Goal: Information Seeking & Learning: Learn about a topic

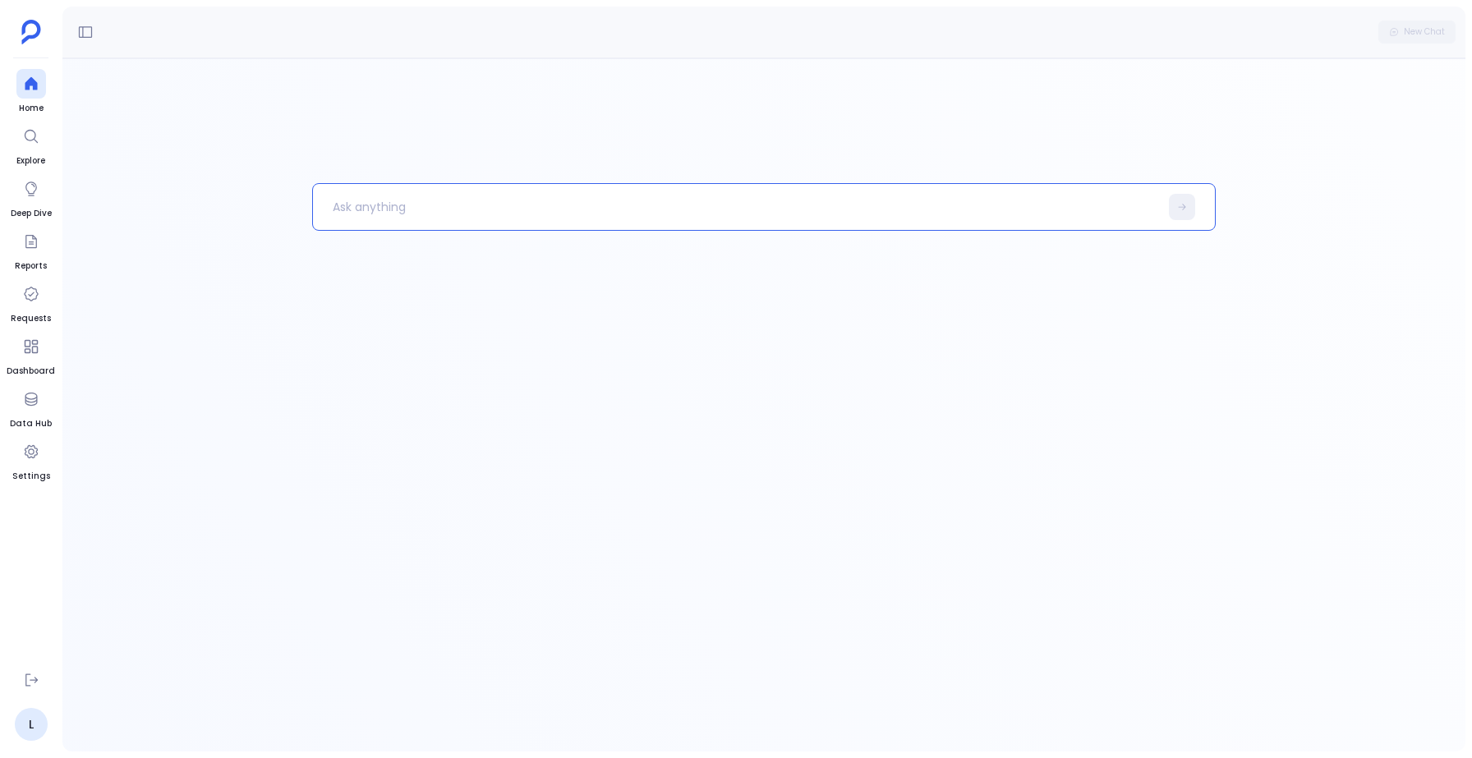
click at [401, 204] on p at bounding box center [736, 207] width 846 height 43
click at [569, 207] on p "Show me the count of opportunities from 2023 and 2024" at bounding box center [727, 207] width 829 height 43
click at [560, 205] on p "Show me the count of opportunities from 2023 and 2024" at bounding box center [727, 207] width 829 height 43
click at [693, 206] on p "Show me the count of opportunities created in [DATE] and 2024" at bounding box center [727, 207] width 829 height 43
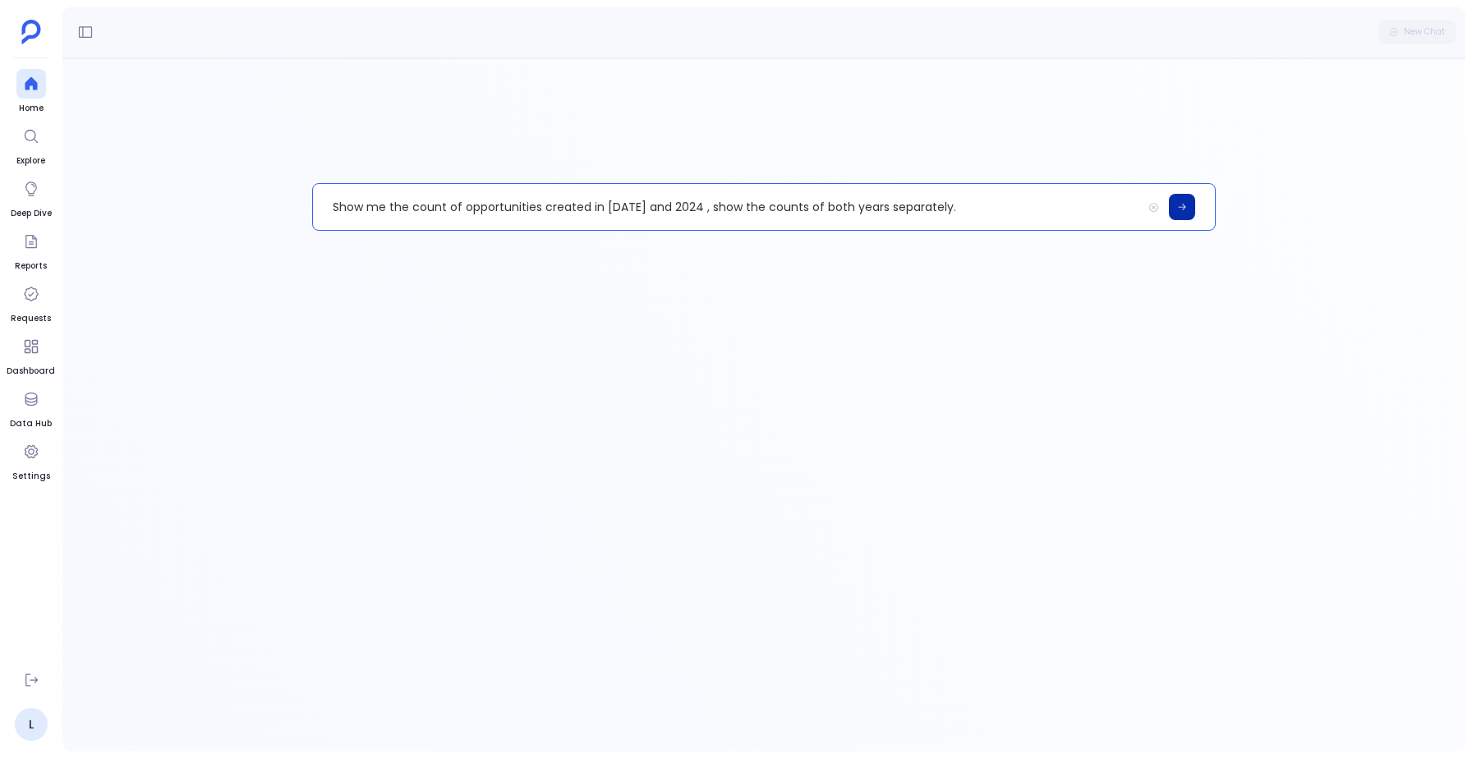
click at [1180, 199] on button at bounding box center [1182, 207] width 26 height 26
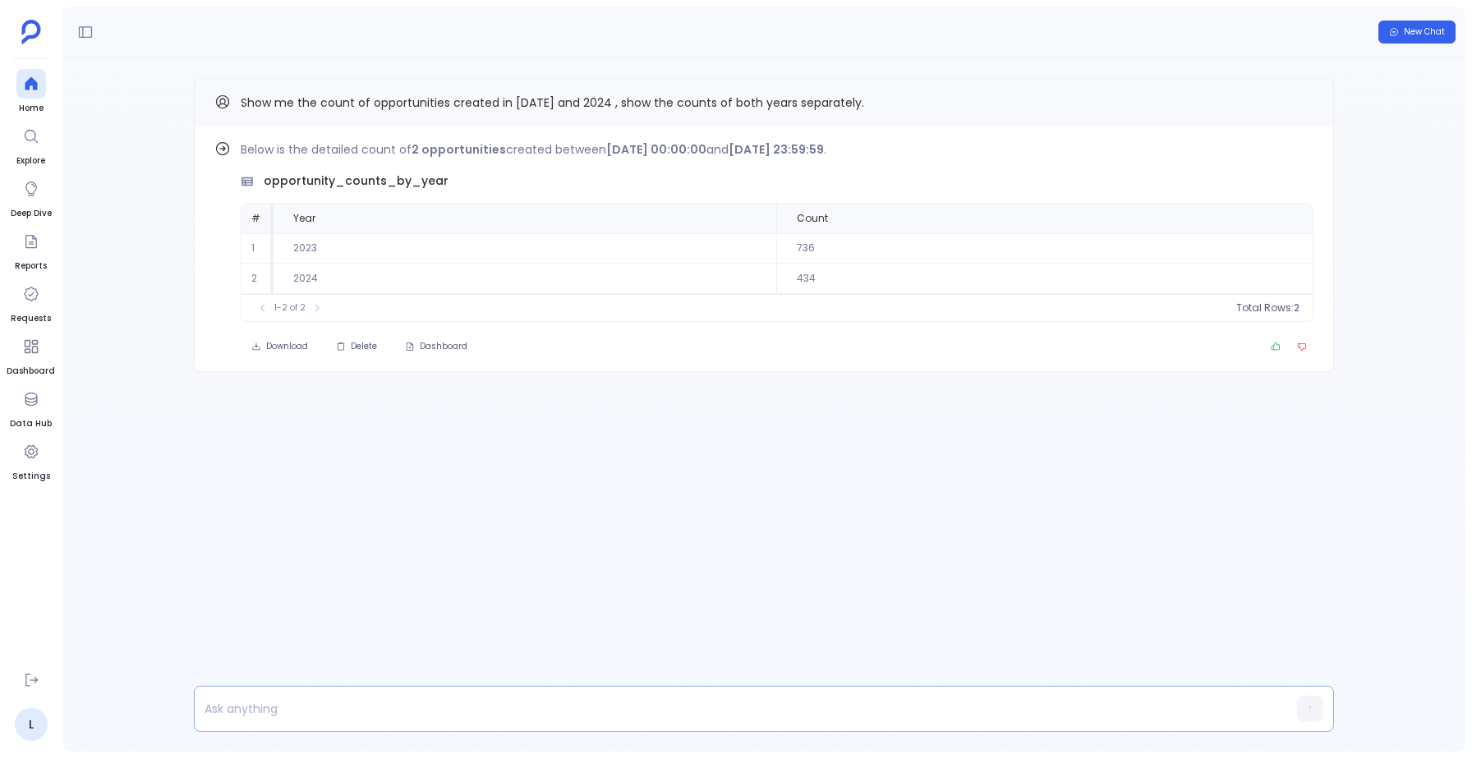
click at [257, 716] on p at bounding box center [733, 709] width 1076 height 23
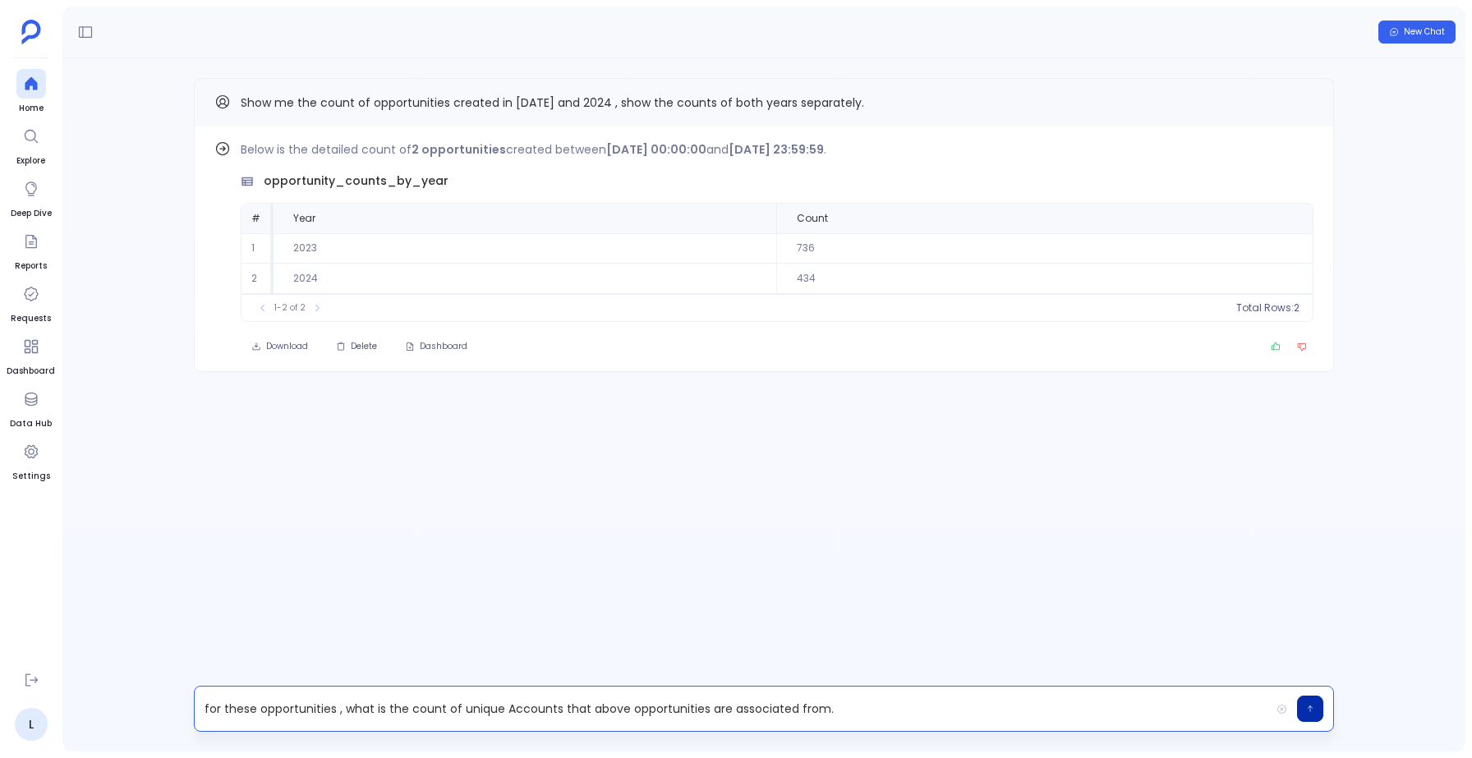
click at [1318, 703] on button "button" at bounding box center [1310, 709] width 26 height 26
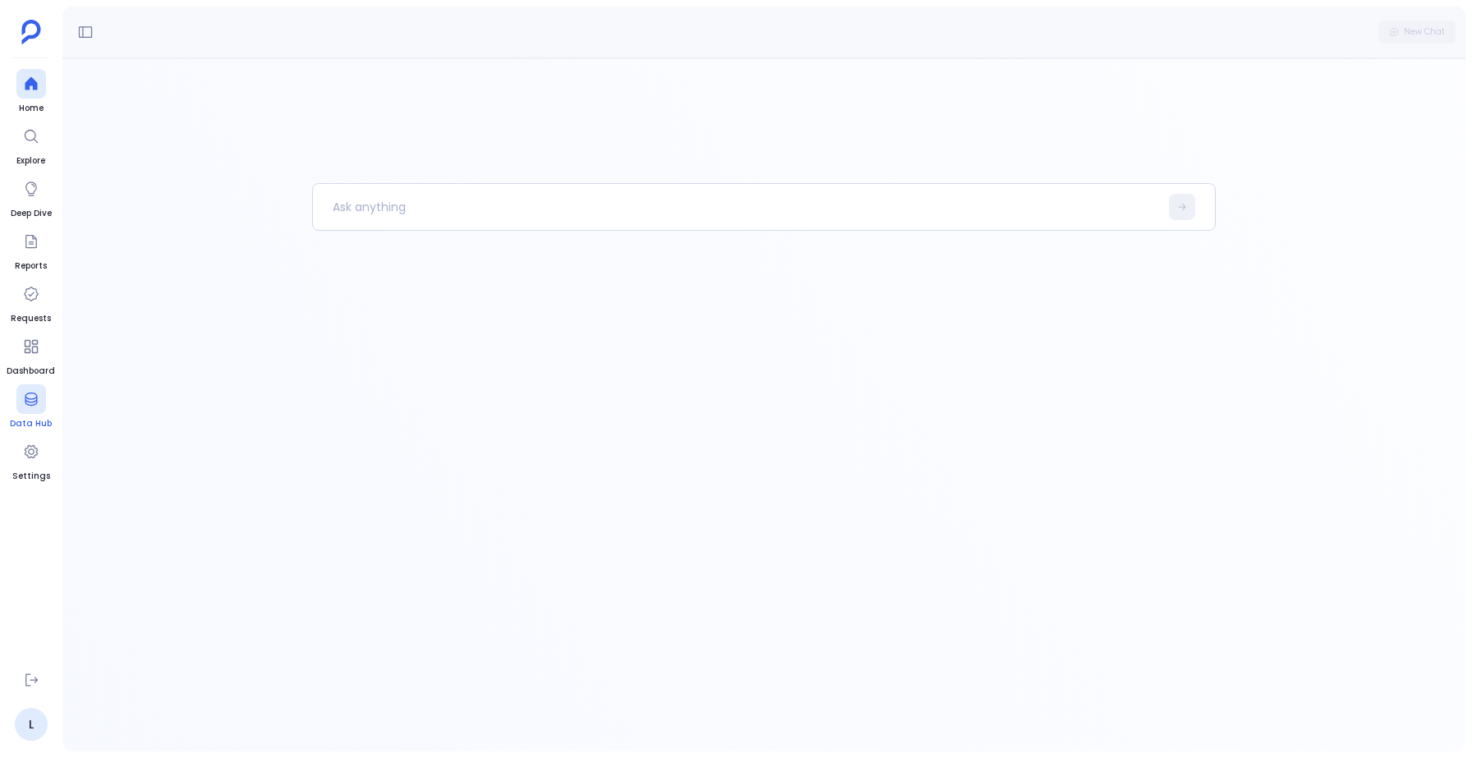
click at [37, 392] on icon at bounding box center [31, 399] width 16 height 16
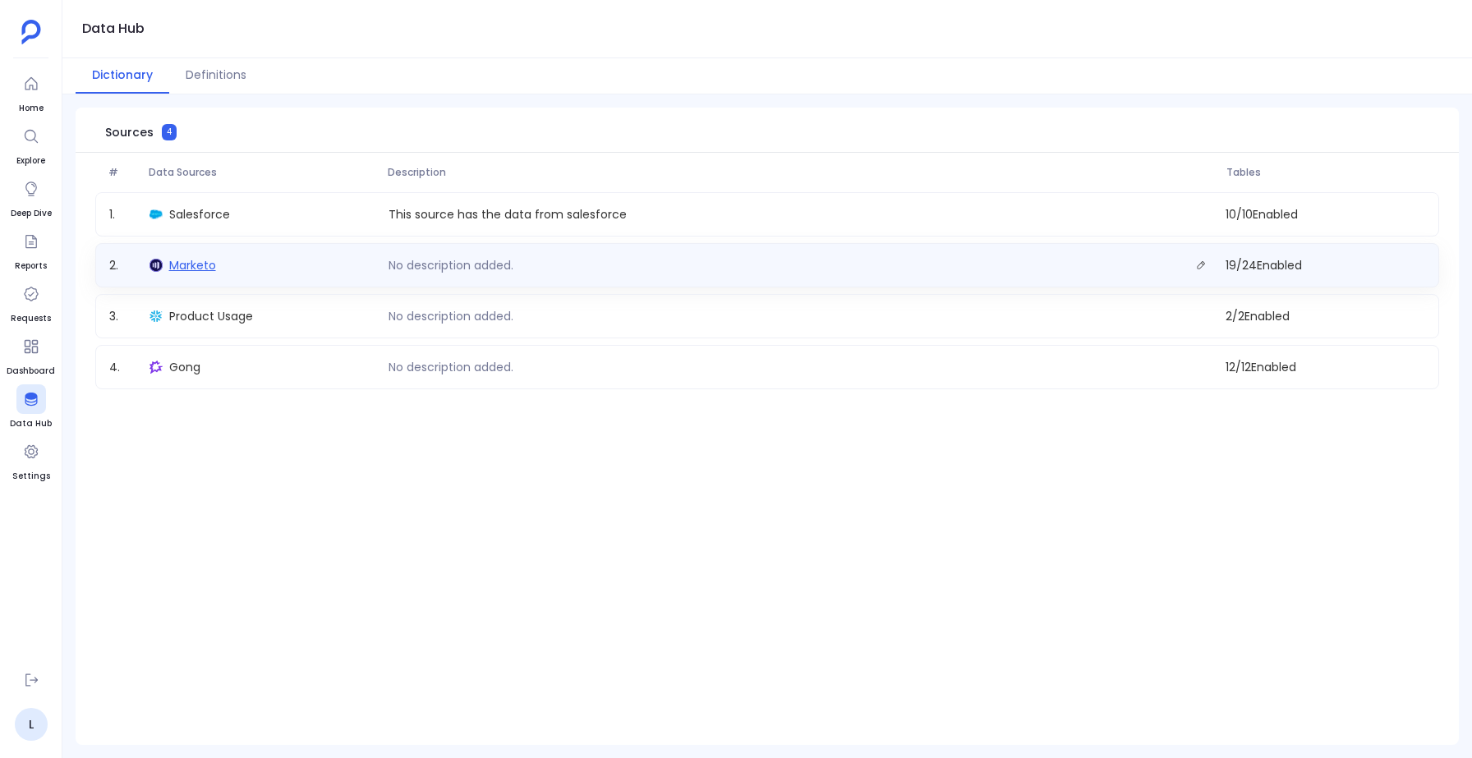
click at [178, 269] on span "Marketo" at bounding box center [192, 265] width 47 height 16
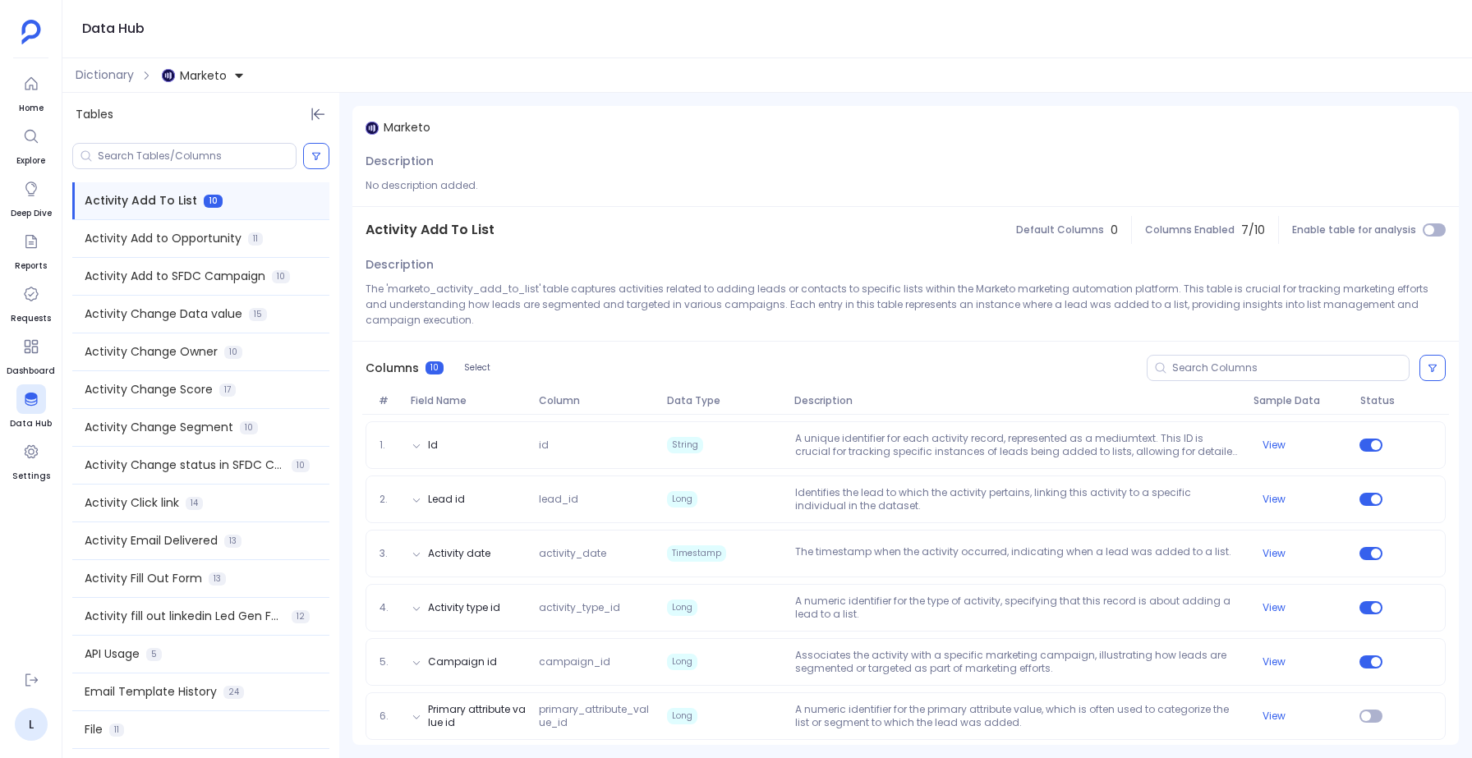
click at [197, 78] on span "Marketo" at bounding box center [203, 75] width 47 height 16
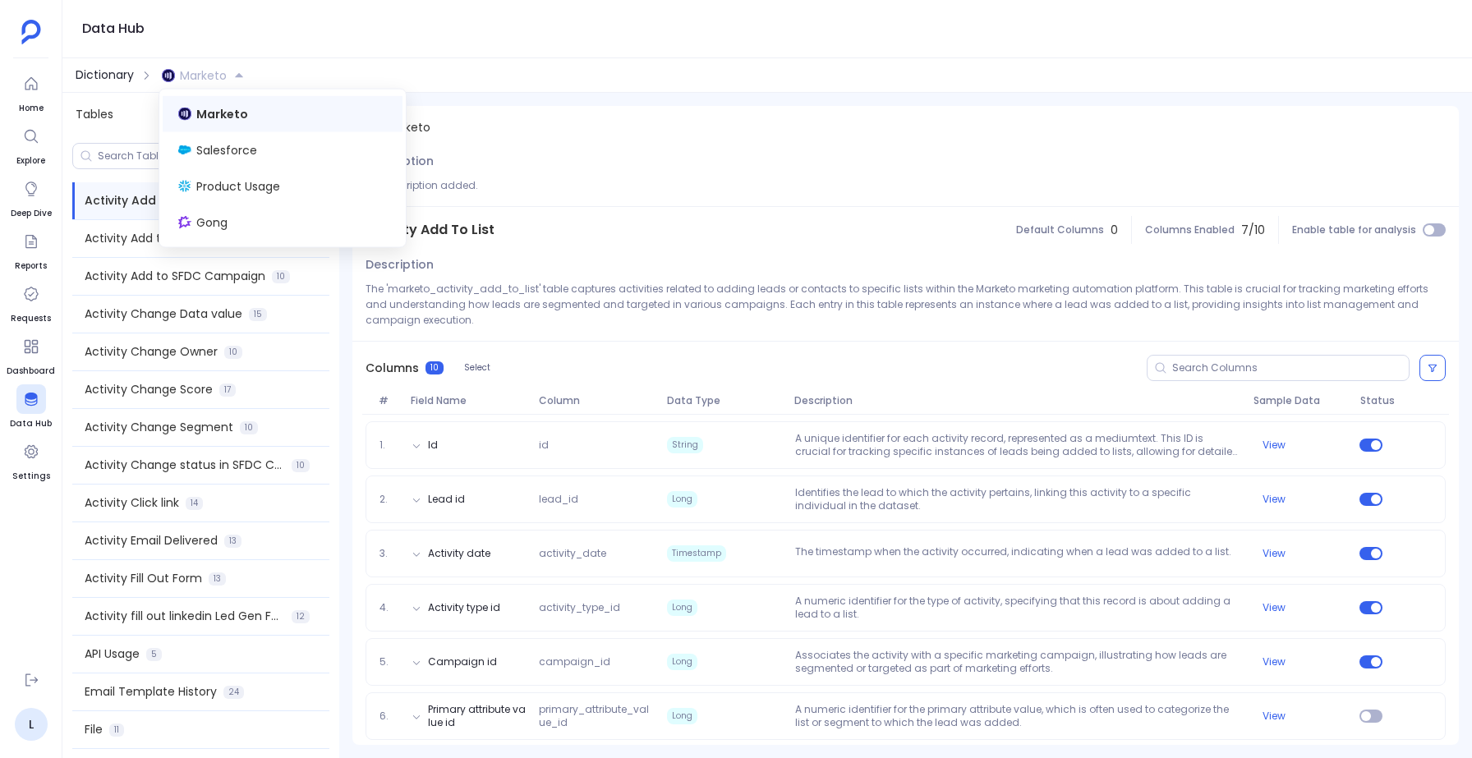
click at [109, 79] on span "Dictionary" at bounding box center [105, 75] width 58 height 17
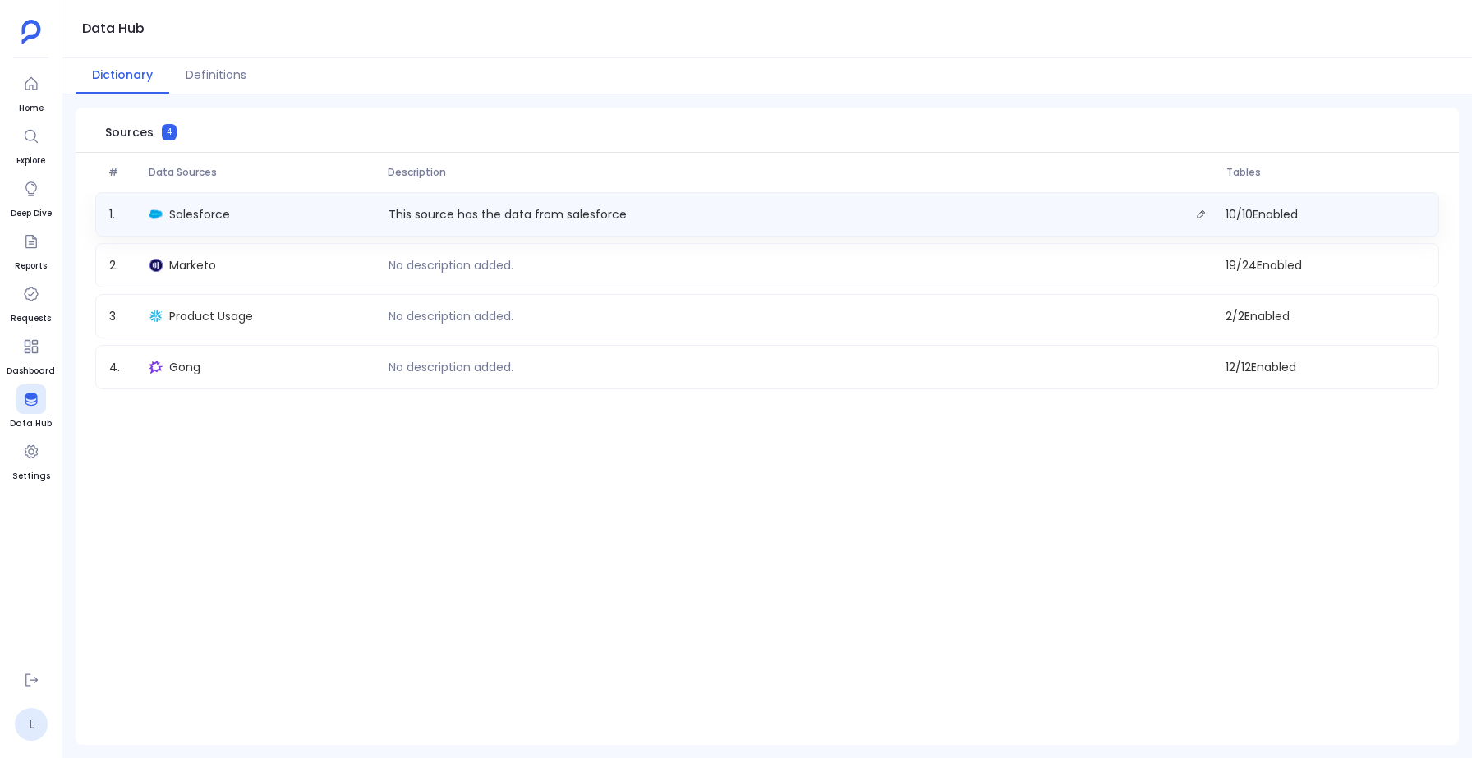
click at [182, 200] on div "1 . Salesforce This source has the data from salesforce 10 / 10 Enabled" at bounding box center [767, 214] width 1344 height 44
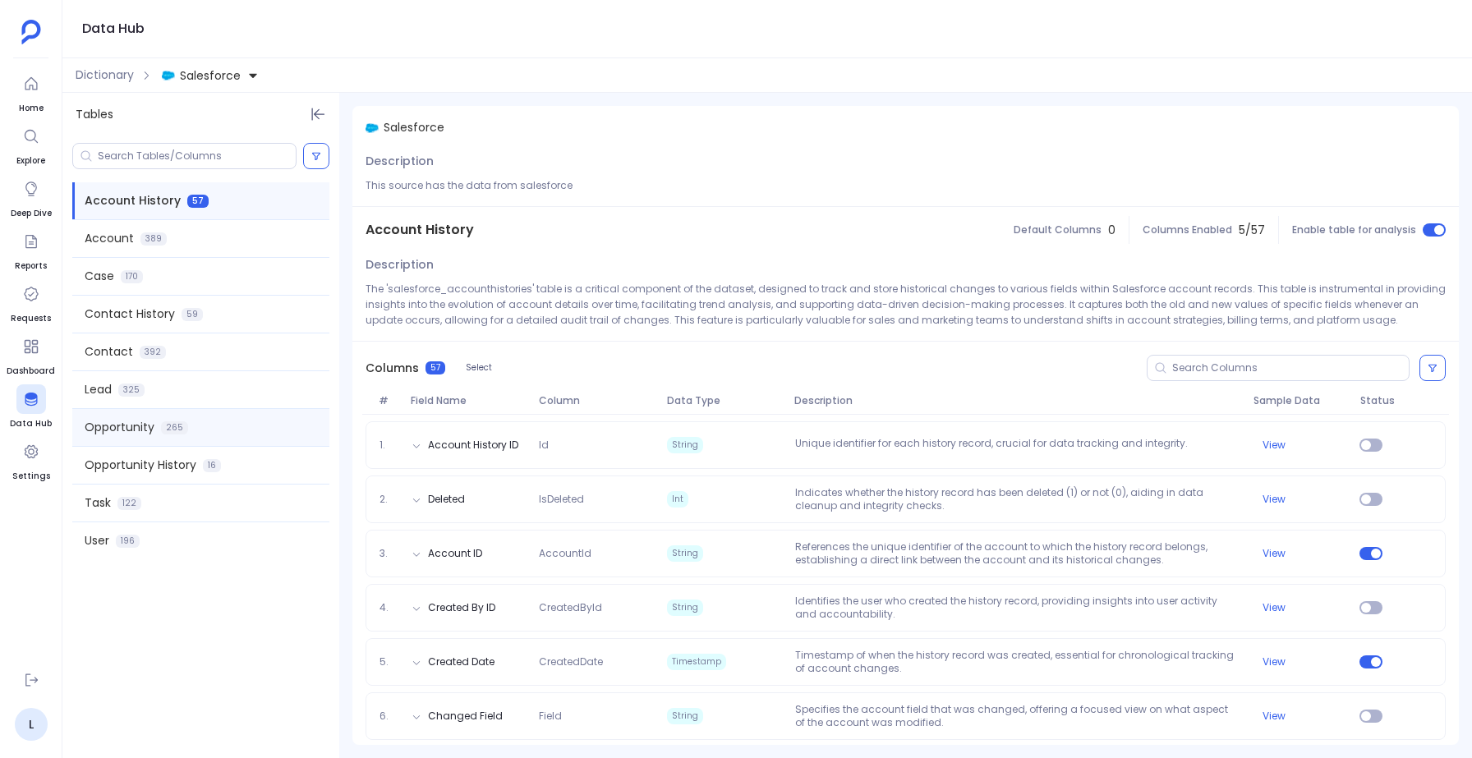
click at [140, 429] on span "Opportunity" at bounding box center [120, 427] width 70 height 17
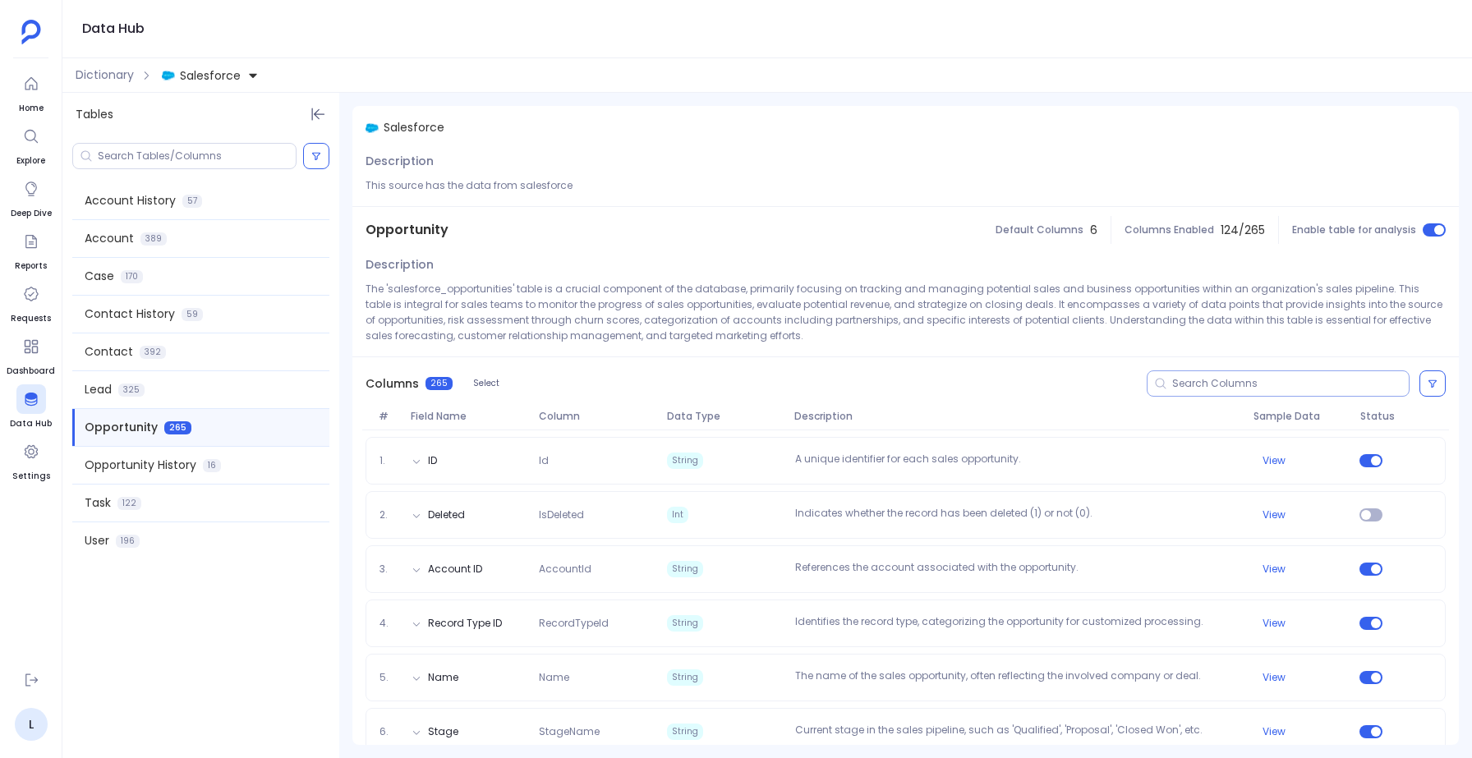
click at [1192, 383] on input at bounding box center [1290, 383] width 237 height 13
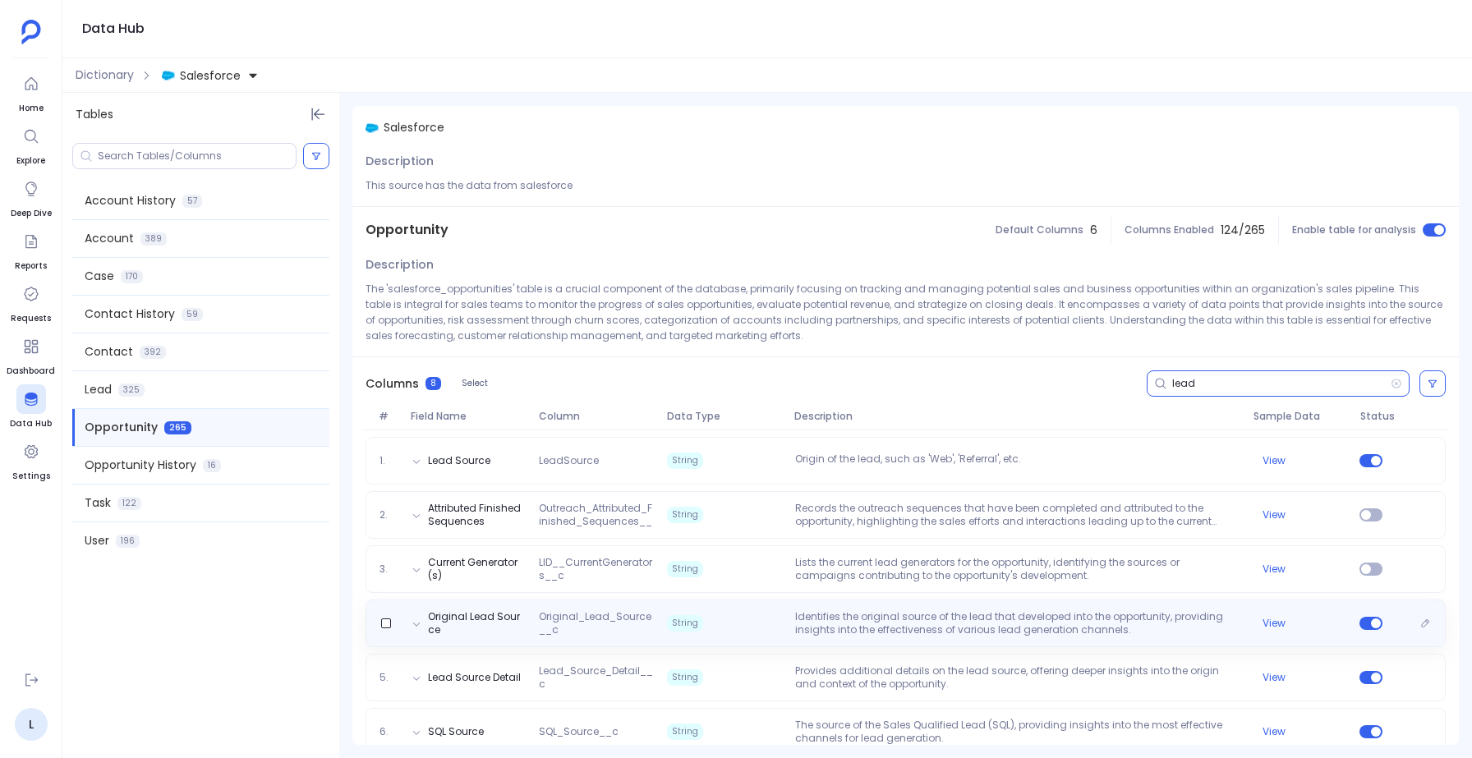
type input "lead"
click at [789, 629] on p "Identifies the original source of the lead that developed into the opportunity,…" at bounding box center [1018, 623] width 458 height 26
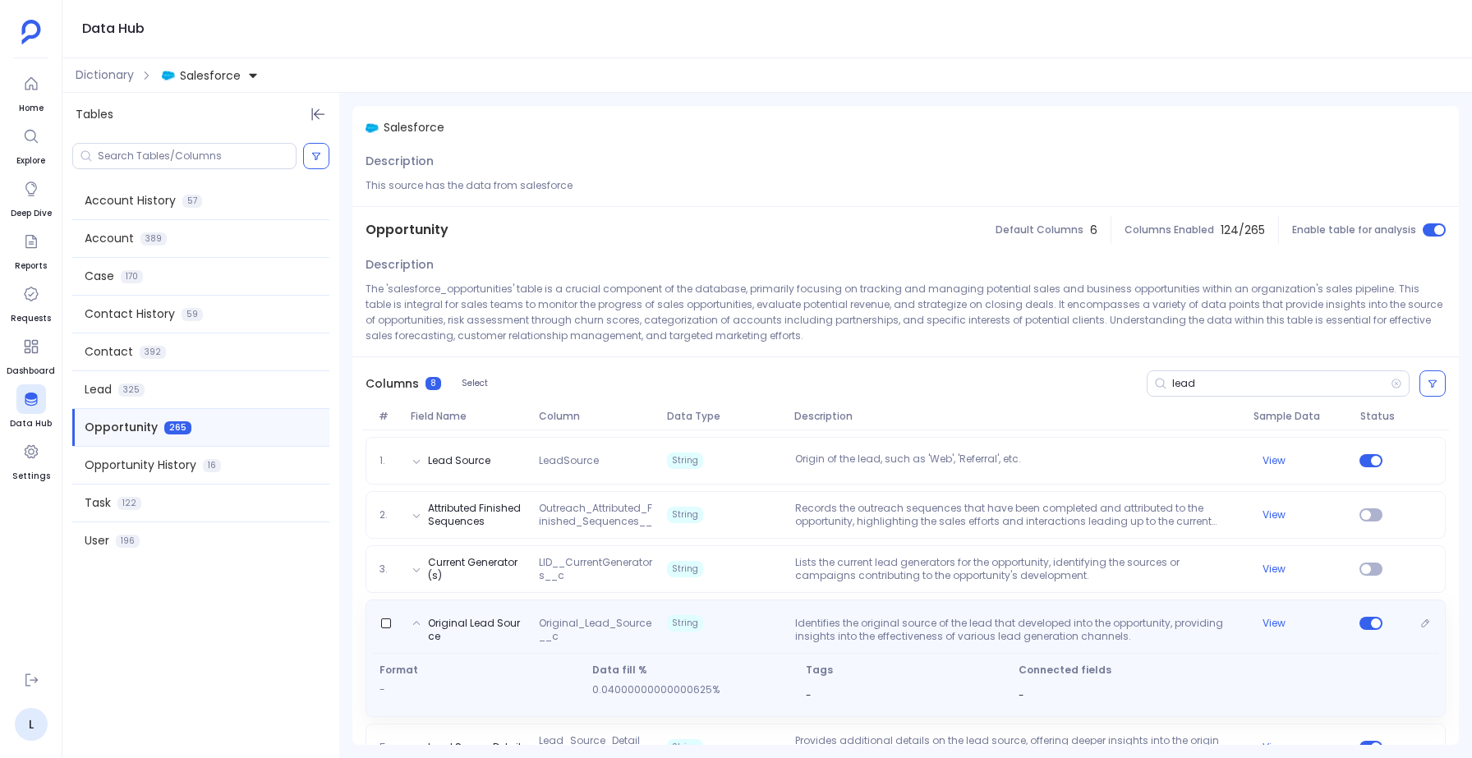
click at [786, 629] on span "String" at bounding box center [725, 623] width 128 height 16
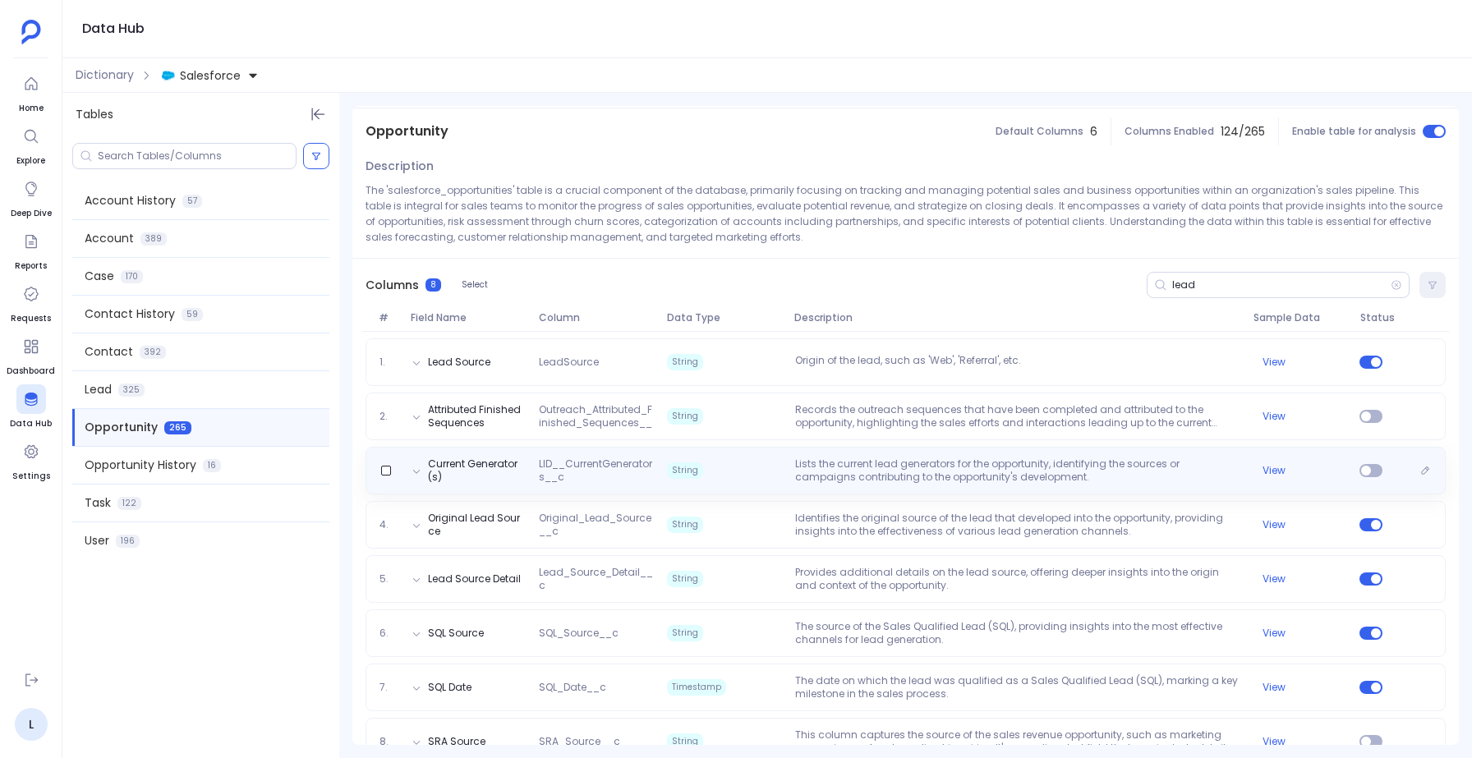
scroll to position [100, 0]
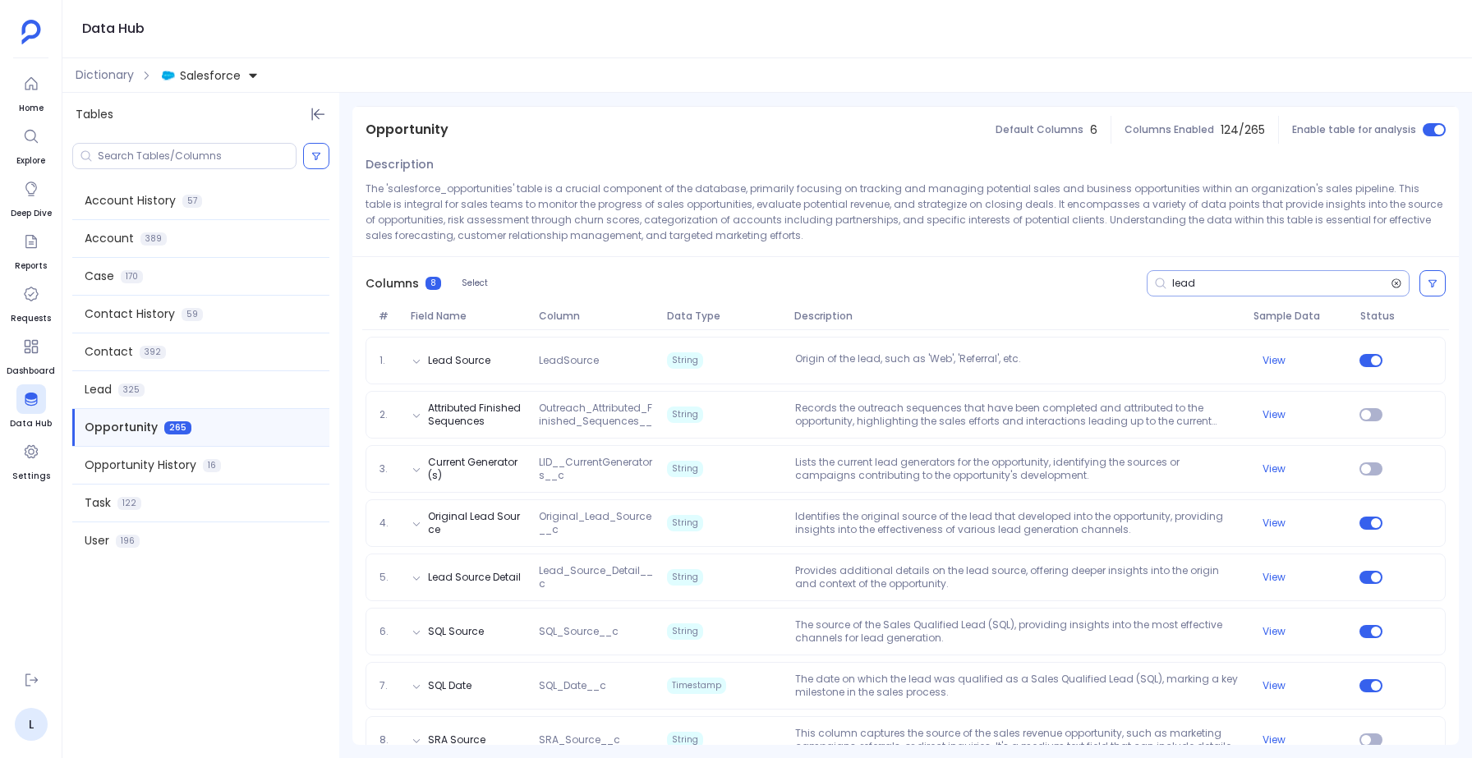
click at [1393, 284] on icon at bounding box center [1397, 283] width 9 height 9
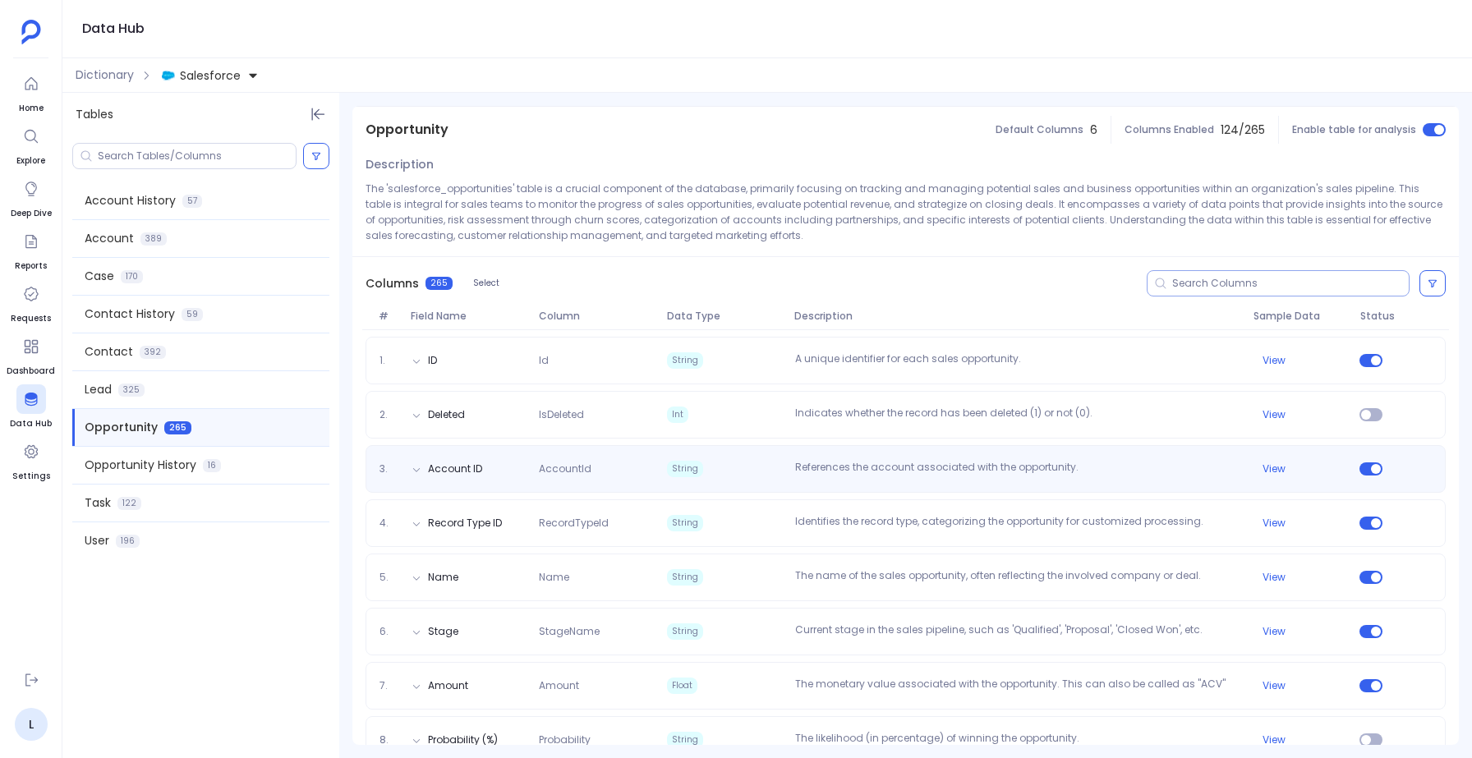
click at [790, 445] on div "3. Account ID AccountId String References the account associated with the oppor…" at bounding box center [906, 469] width 1080 height 48
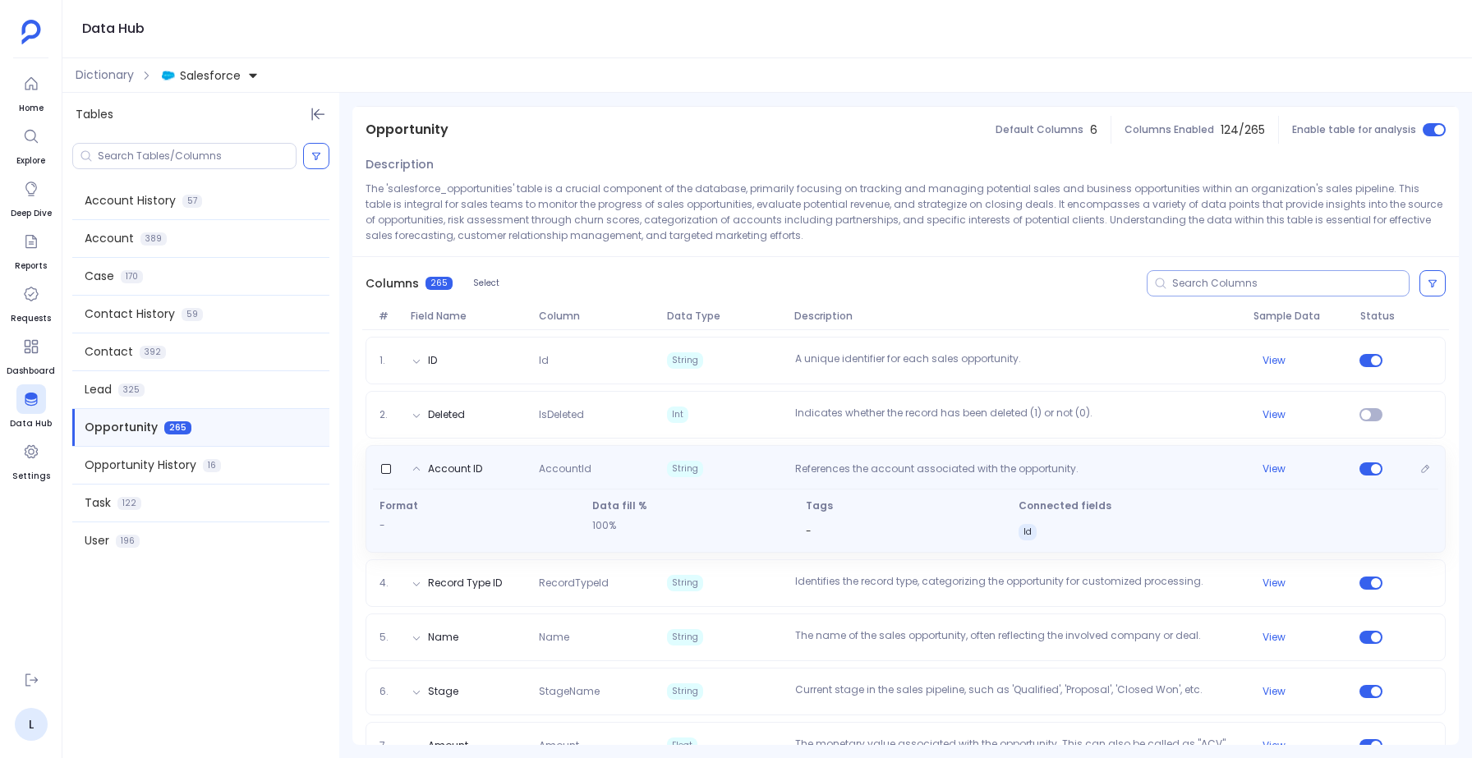
click at [790, 445] on div "Account ID AccountId String References the account associated with the opportun…" at bounding box center [906, 499] width 1080 height 108
